Goal: Transaction & Acquisition: Purchase product/service

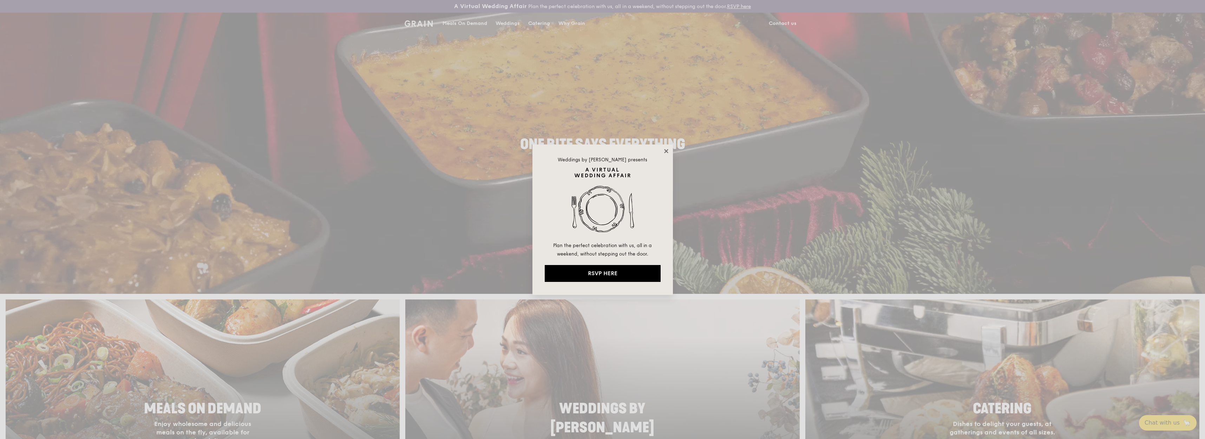
click at [667, 151] on icon at bounding box center [666, 151] width 6 height 6
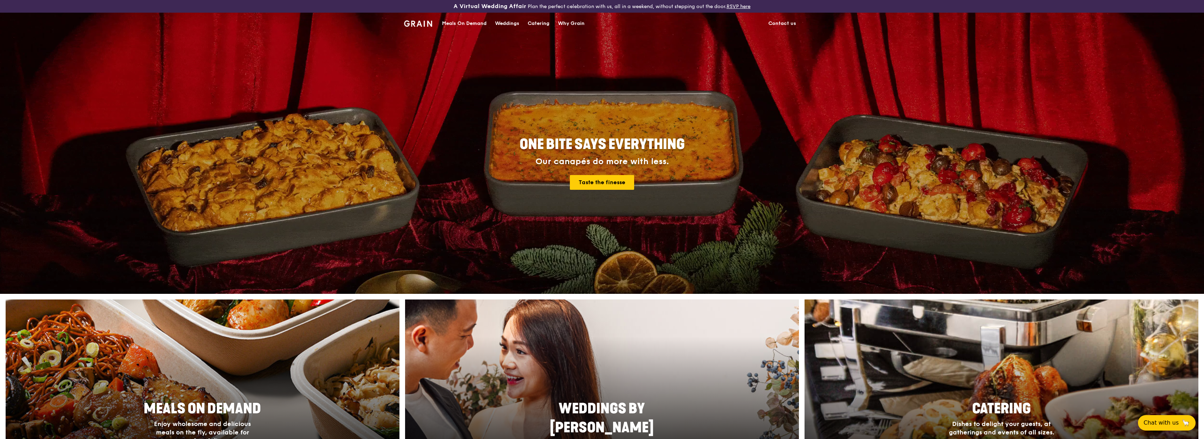
click at [209, 406] on span "Meals On Demand" at bounding box center [202, 408] width 117 height 17
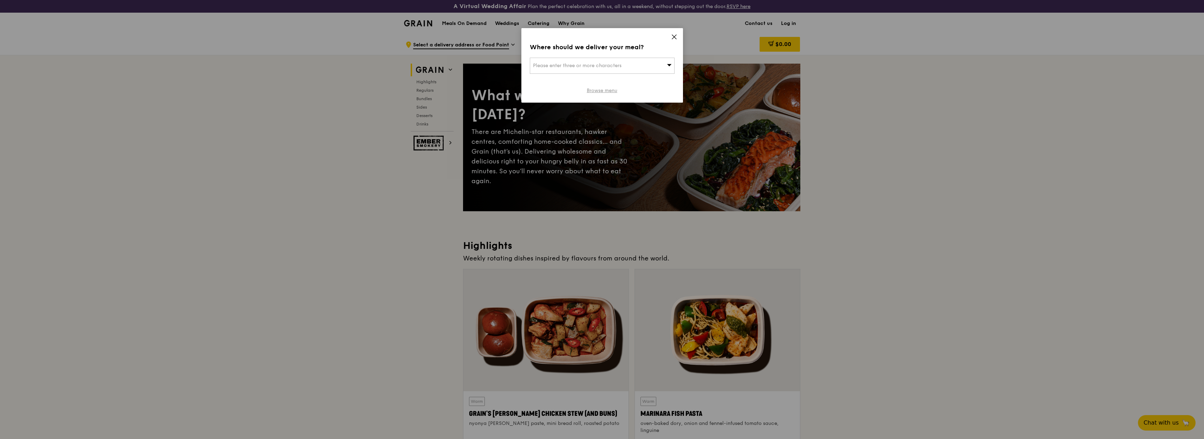
click at [610, 91] on link "Browse menu" at bounding box center [602, 90] width 31 height 7
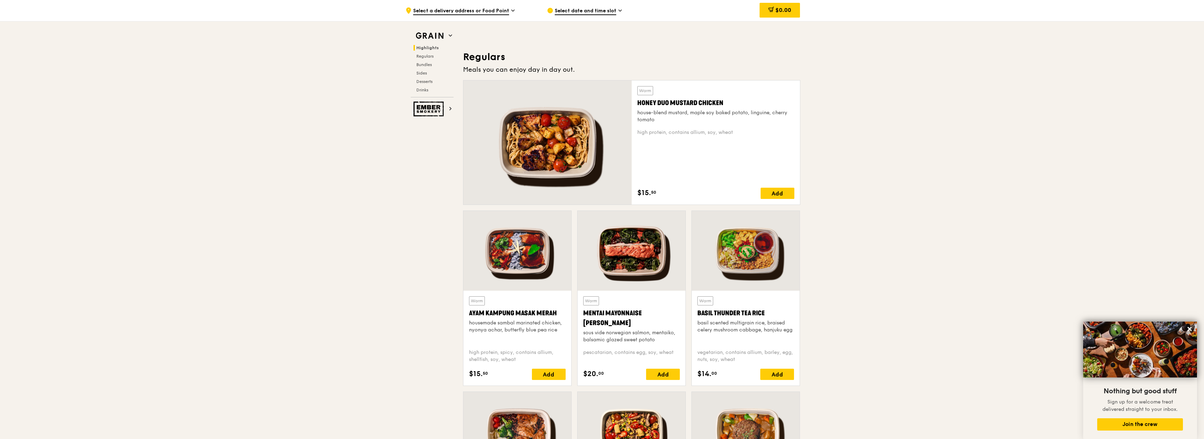
scroll to position [464, 0]
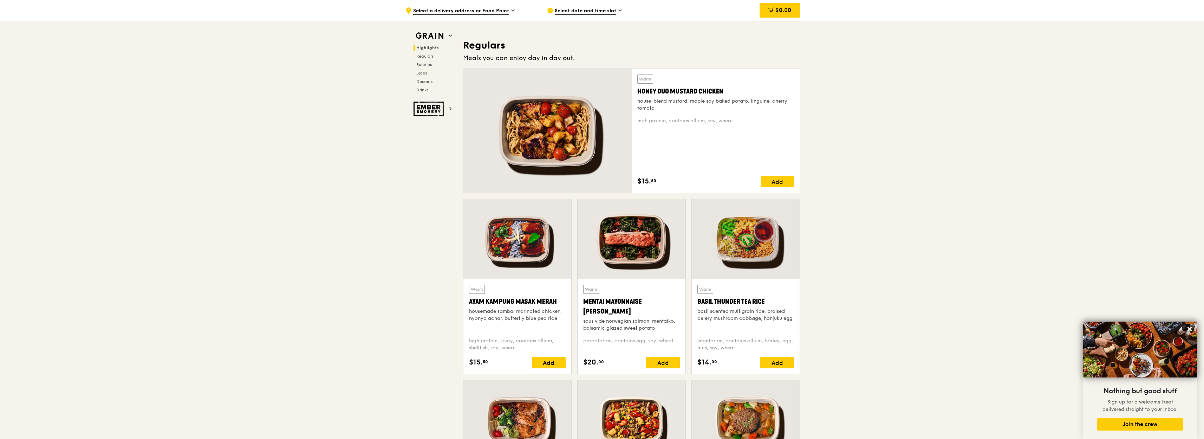
click at [645, 255] on div at bounding box center [631, 239] width 108 height 80
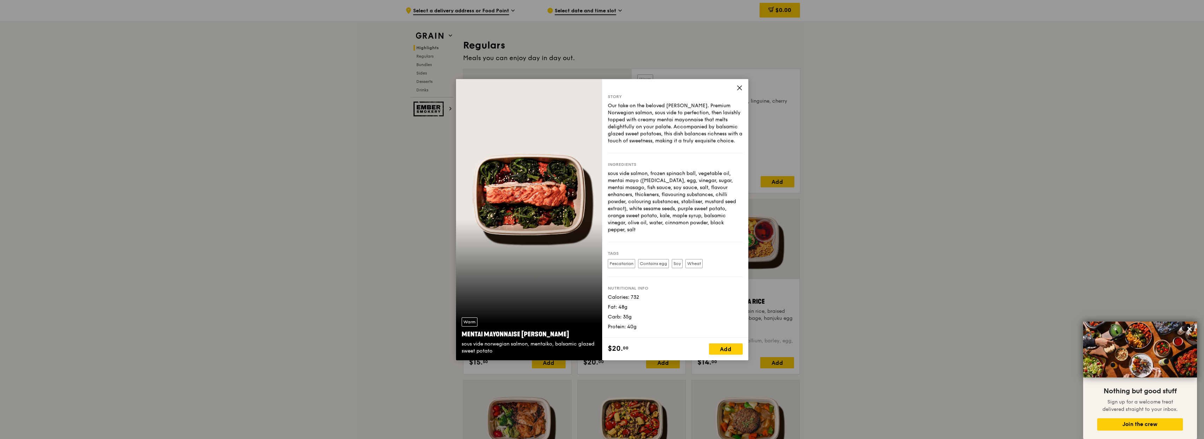
click at [740, 86] on icon at bounding box center [739, 88] width 6 height 6
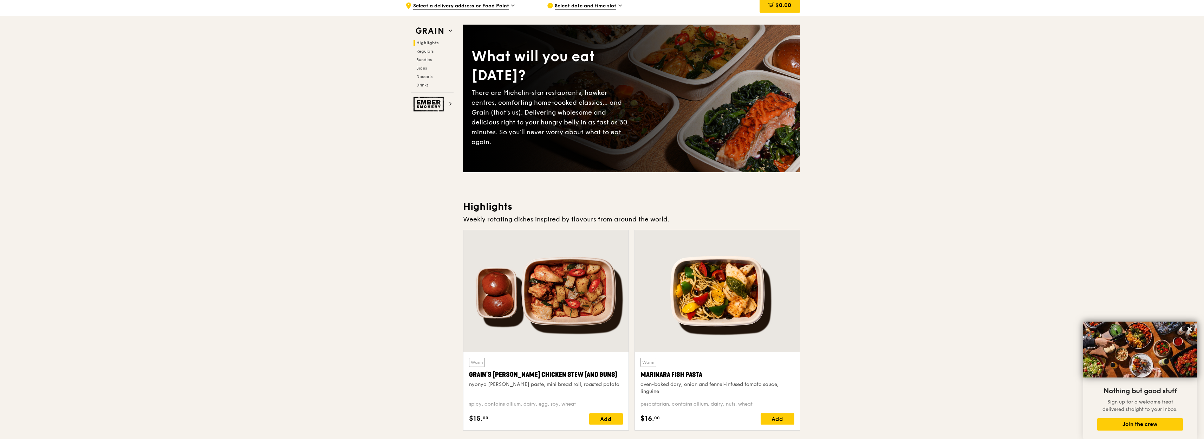
scroll to position [0, 0]
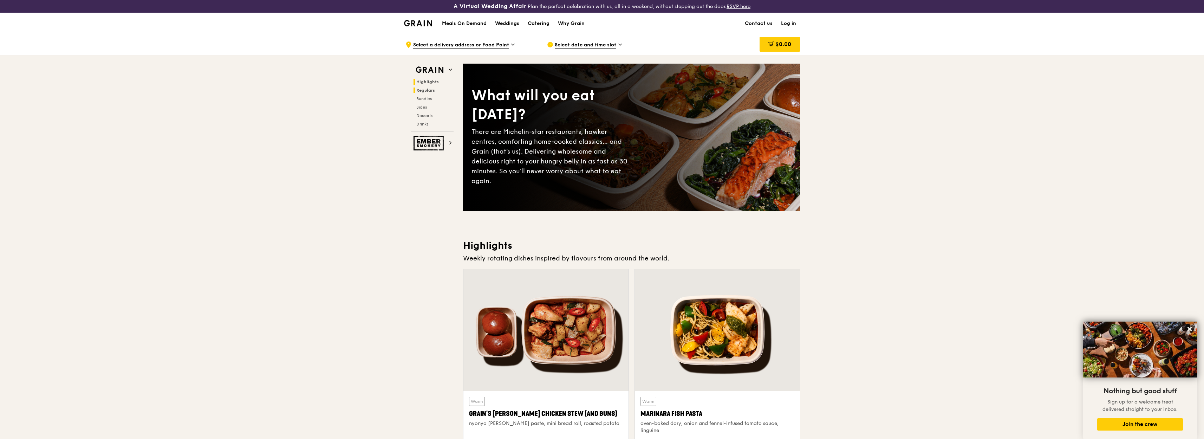
click at [425, 91] on span "Regulars" at bounding box center [425, 90] width 19 height 5
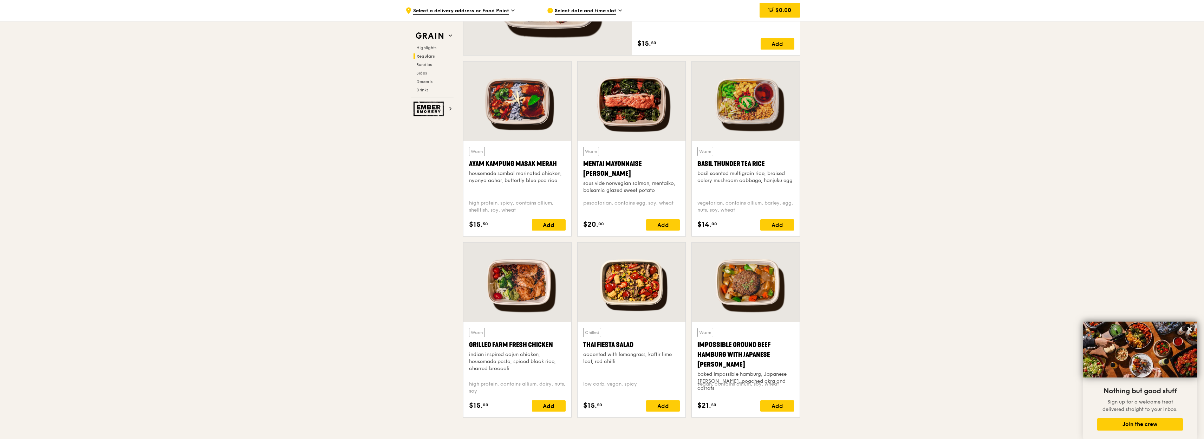
scroll to position [643, 0]
